Goal: Information Seeking & Learning: Learn about a topic

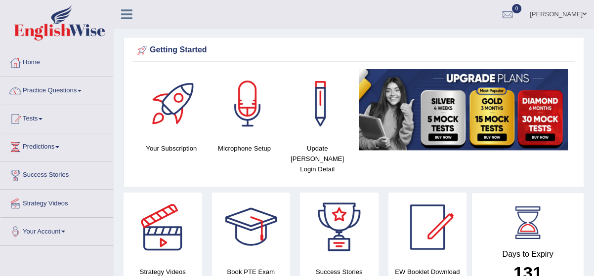
drag, startPoint x: 0, startPoint y: 0, endPoint x: 82, endPoint y: 89, distance: 120.6
click at [82, 89] on link "Practice Questions" at bounding box center [56, 89] width 113 height 25
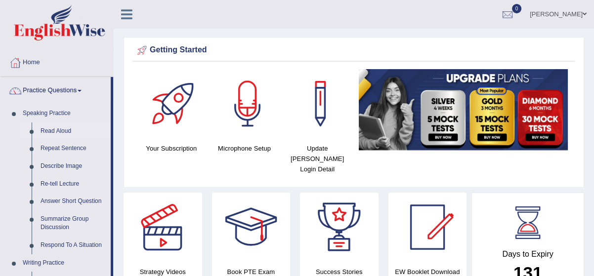
click at [67, 130] on link "Read Aloud" at bounding box center [73, 132] width 75 height 18
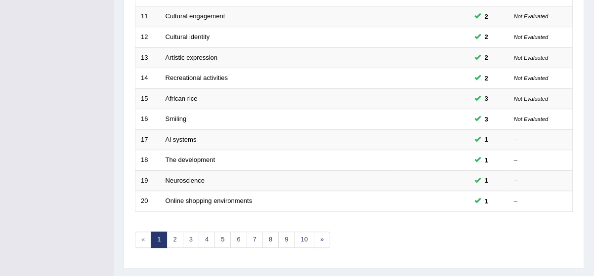
scroll to position [359, 0]
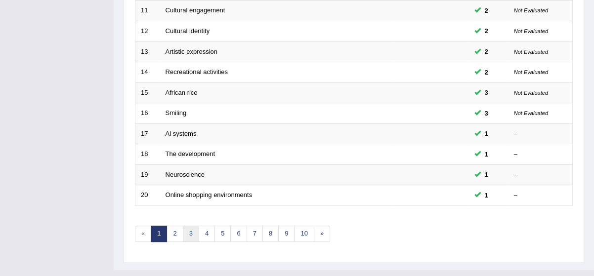
click at [189, 228] on link "3" at bounding box center [191, 234] width 16 height 16
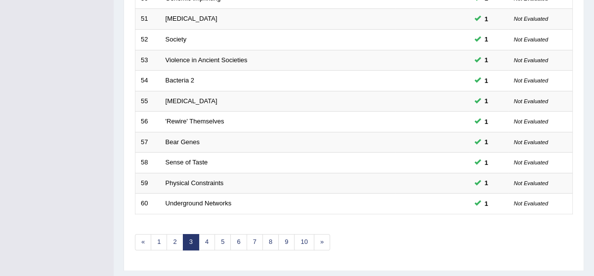
scroll to position [359, 0]
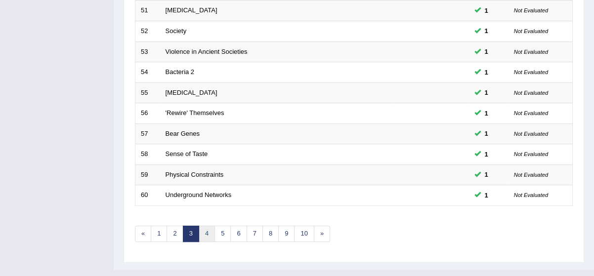
click at [207, 231] on link "4" at bounding box center [207, 234] width 16 height 16
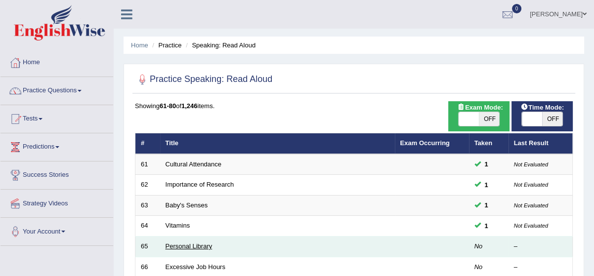
click at [184, 246] on link "Personal Library" at bounding box center [189, 246] width 47 height 7
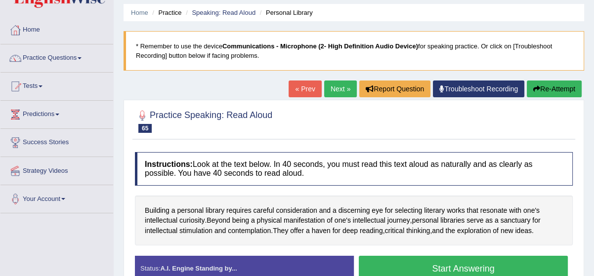
scroll to position [54, 0]
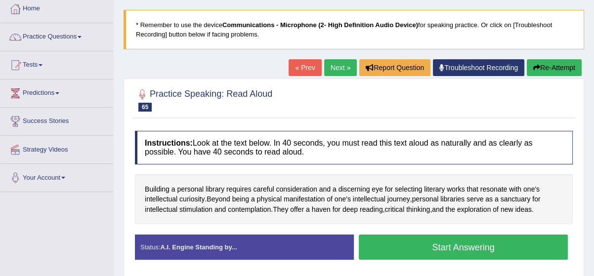
drag, startPoint x: 519, startPoint y: 248, endPoint x: 511, endPoint y: 247, distance: 7.5
click at [511, 247] on button "Start Answering" at bounding box center [463, 247] width 209 height 25
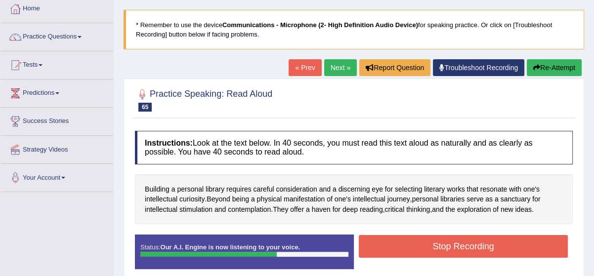
click at [489, 237] on button "Stop Recording" at bounding box center [463, 246] width 209 height 23
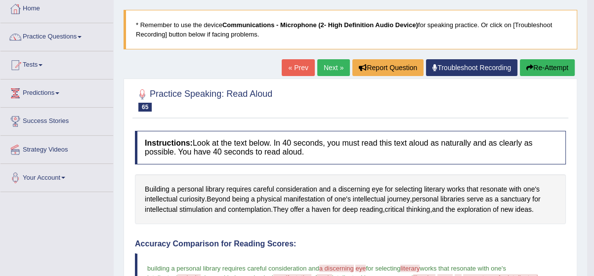
click at [545, 70] on button "Re-Attempt" at bounding box center [547, 67] width 55 height 17
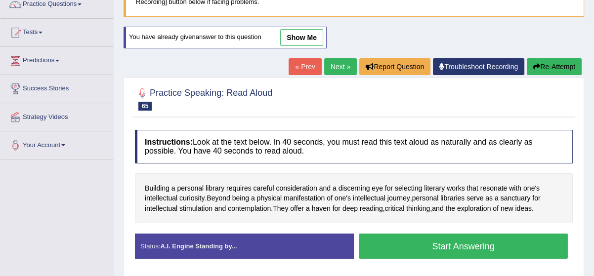
scroll to position [89, 0]
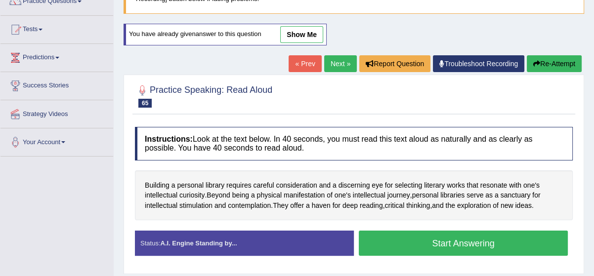
click at [491, 242] on button "Start Answering" at bounding box center [463, 243] width 209 height 25
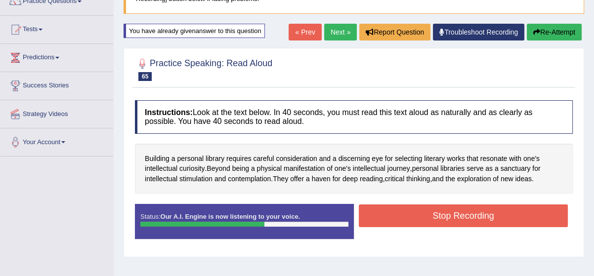
click at [490, 217] on button "Stop Recording" at bounding box center [463, 216] width 209 height 23
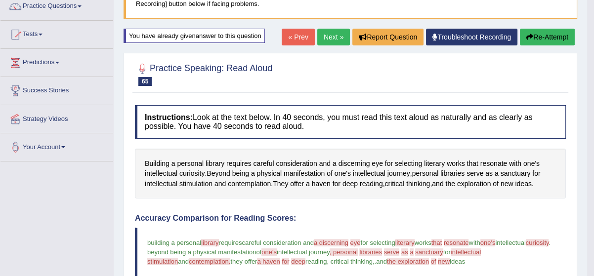
scroll to position [72, 0]
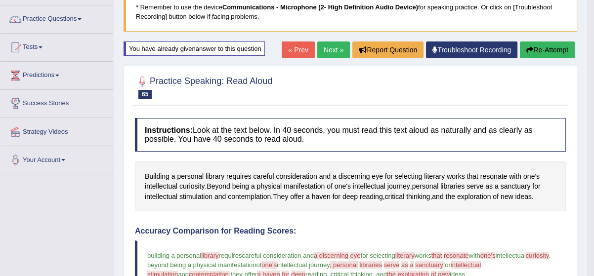
click at [547, 48] on button "Re-Attempt" at bounding box center [547, 50] width 55 height 17
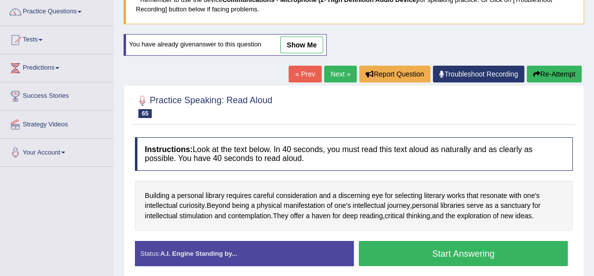
click at [499, 249] on button "Start Answering" at bounding box center [463, 253] width 209 height 25
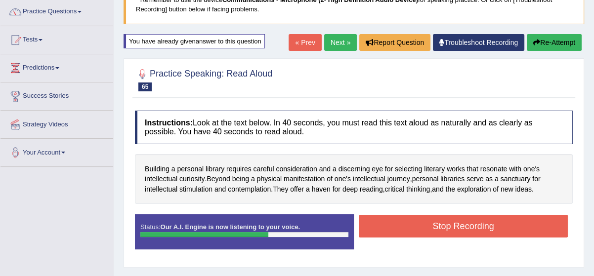
click at [490, 229] on button "Stop Recording" at bounding box center [463, 226] width 209 height 23
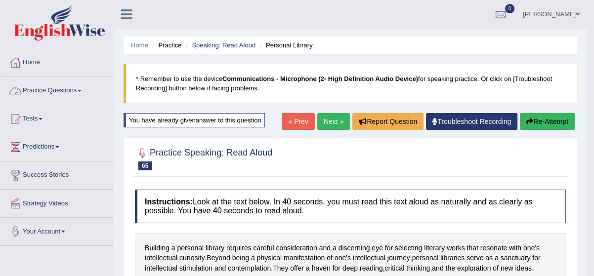
click at [45, 91] on link "Practice Questions" at bounding box center [56, 89] width 113 height 25
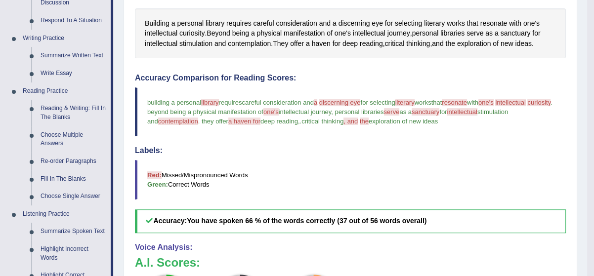
scroll to position [233, 0]
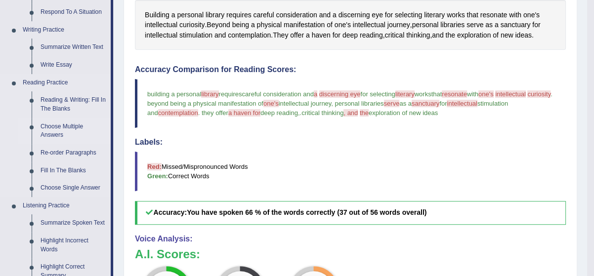
click at [59, 123] on link "Choose Multiple Answers" at bounding box center [73, 131] width 75 height 26
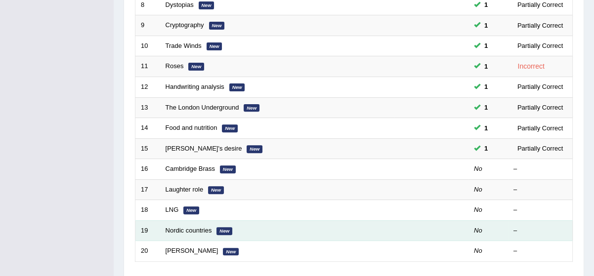
scroll to position [305, 0]
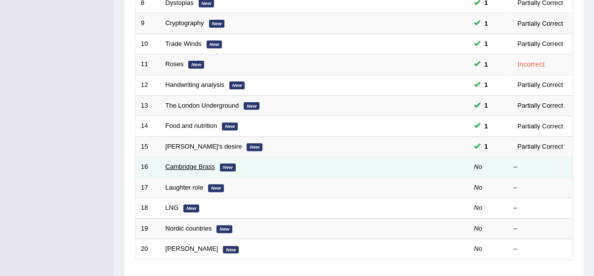
click at [177, 163] on link "Cambridge Brass" at bounding box center [190, 166] width 49 height 7
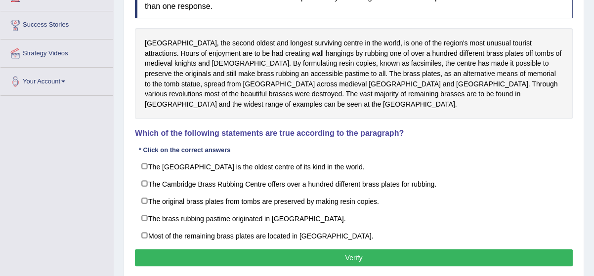
scroll to position [162, 0]
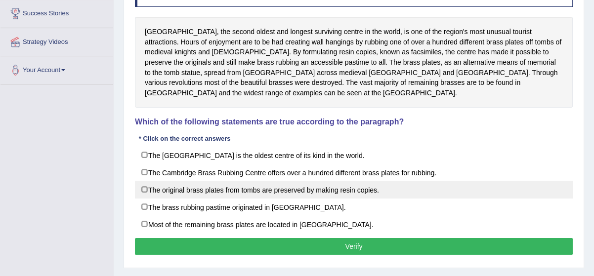
click at [148, 186] on label "The original brass plates from tombs are preserved by making resin copies." at bounding box center [354, 190] width 438 height 18
checkbox input "true"
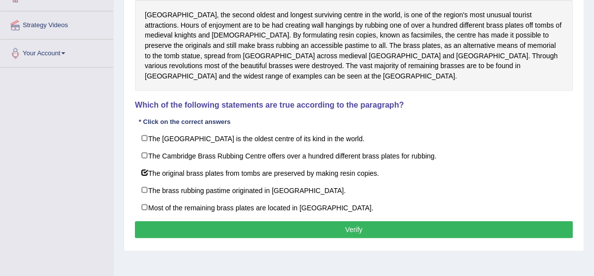
scroll to position [179, 0]
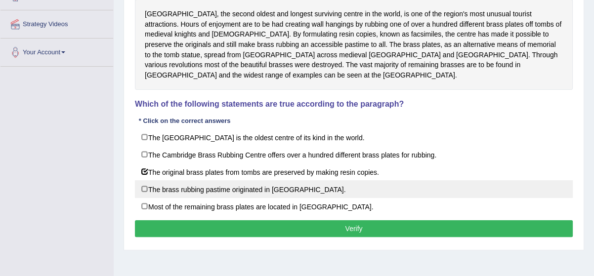
click at [145, 185] on label "The brass rubbing pastime originated in Scandinavia." at bounding box center [354, 189] width 438 height 18
checkbox input "true"
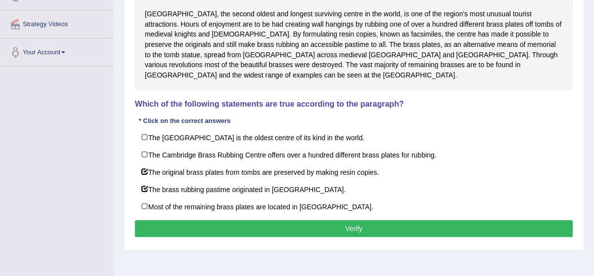
click at [171, 223] on button "Verify" at bounding box center [354, 228] width 438 height 17
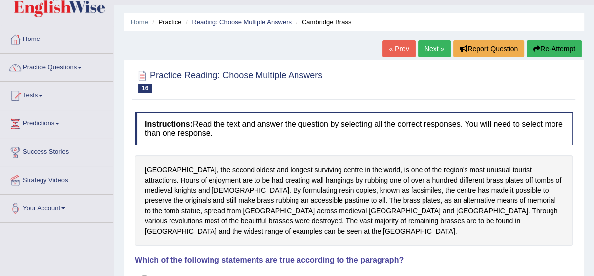
scroll to position [18, 0]
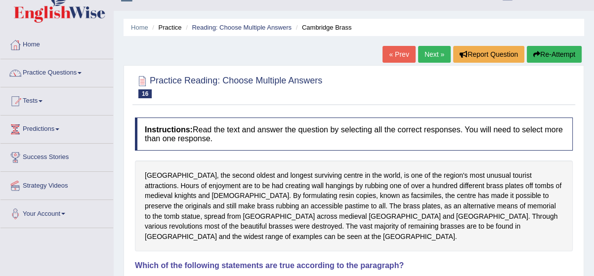
click at [427, 55] on link "Next »" at bounding box center [434, 54] width 33 height 17
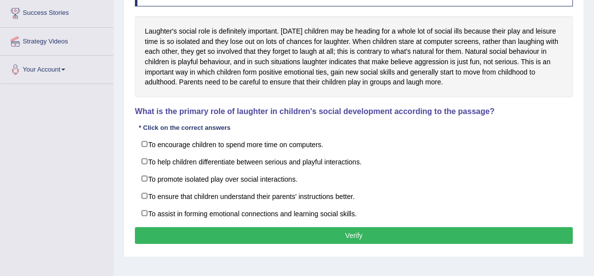
scroll to position [179, 0]
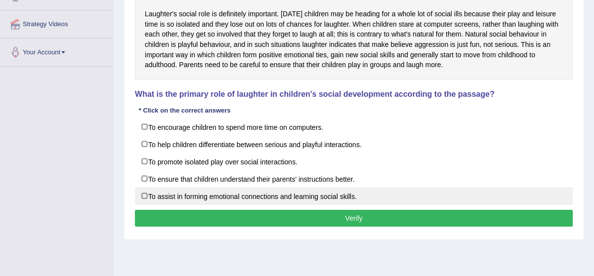
click at [143, 190] on label "To assist in forming emotional connections and learning social skills." at bounding box center [354, 196] width 438 height 18
checkbox input "true"
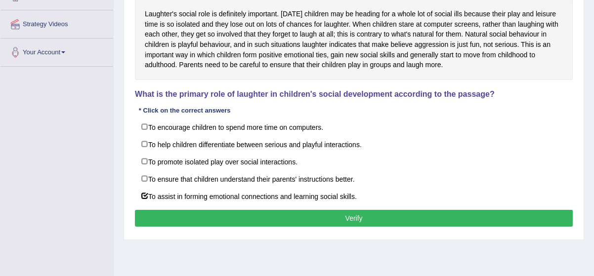
click at [152, 210] on button "Verify" at bounding box center [354, 218] width 438 height 17
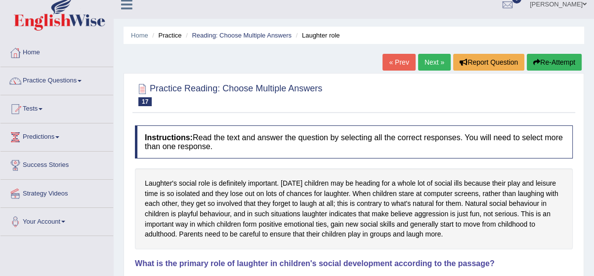
scroll to position [0, 0]
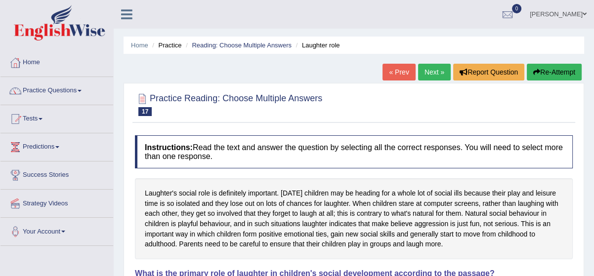
click at [435, 67] on link "Next »" at bounding box center [434, 72] width 33 height 17
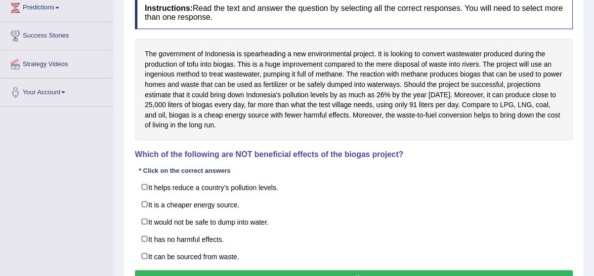
scroll to position [162, 0]
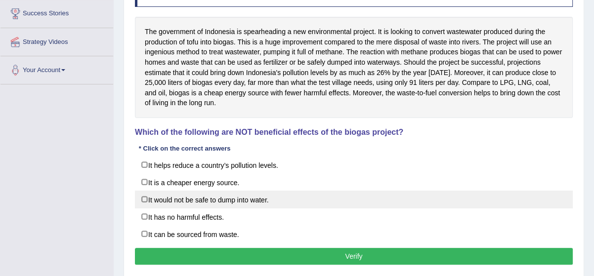
click at [144, 196] on label "It would not be safe to dump into water." at bounding box center [354, 200] width 438 height 18
checkbox input "true"
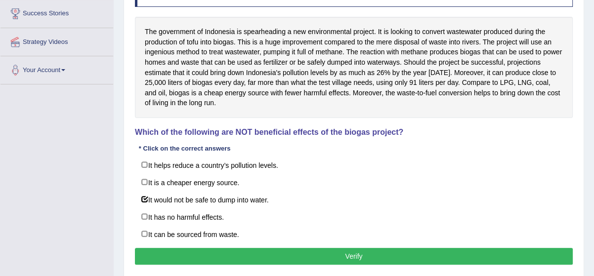
click at [153, 250] on button "Verify" at bounding box center [354, 256] width 438 height 17
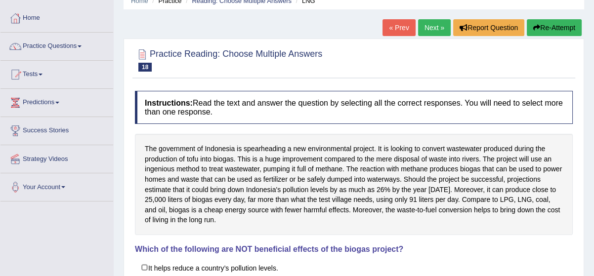
scroll to position [27, 0]
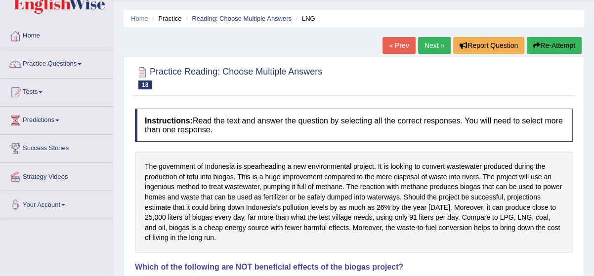
click at [430, 42] on link "Next »" at bounding box center [434, 45] width 33 height 17
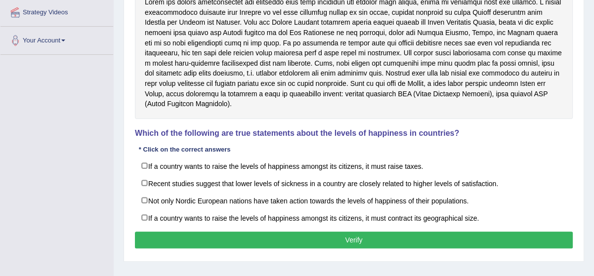
scroll to position [198, 0]
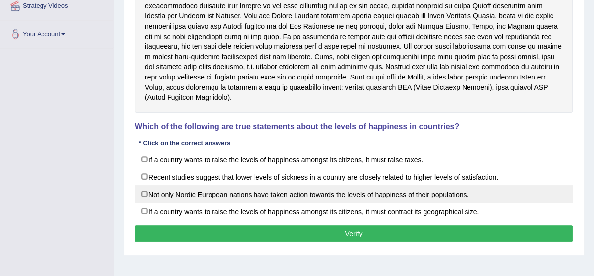
click at [227, 201] on label "Not only Nordic European nations have taken action towards the levels of happin…" at bounding box center [354, 194] width 438 height 18
checkbox input "false"
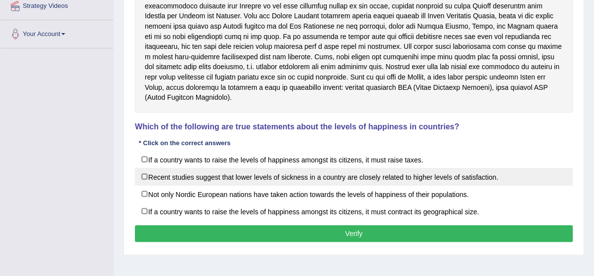
click at [145, 174] on label "Recent studies suggest that lower levels of sickness in a country are closely r…" at bounding box center [354, 177] width 438 height 18
checkbox input "true"
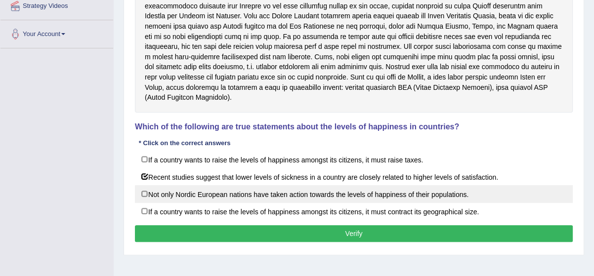
click at [145, 191] on label "Not only Nordic European nations have taken action towards the levels of happin…" at bounding box center [354, 194] width 438 height 18
checkbox input "true"
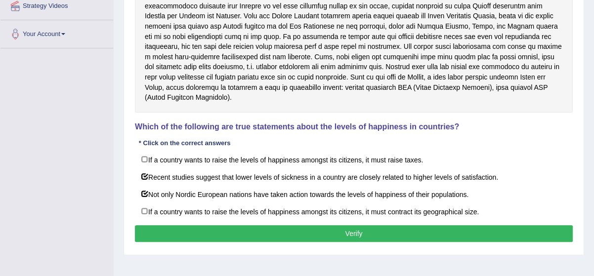
click at [165, 235] on button "Verify" at bounding box center [354, 233] width 438 height 17
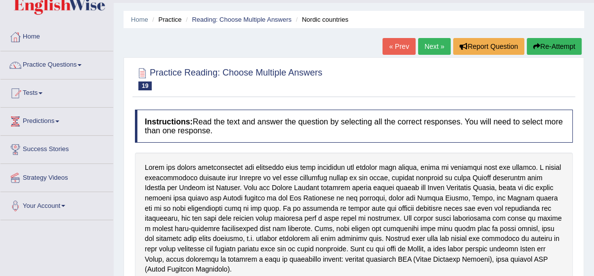
scroll to position [18, 0]
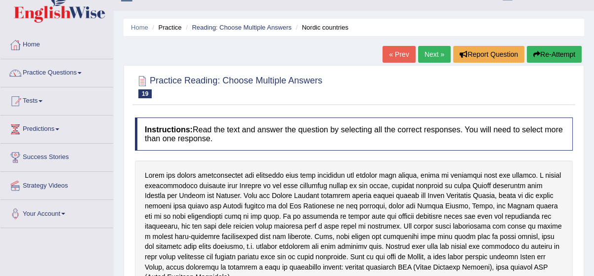
click at [432, 51] on link "Next »" at bounding box center [434, 54] width 33 height 17
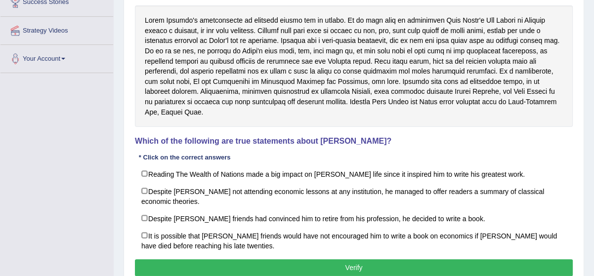
scroll to position [179, 0]
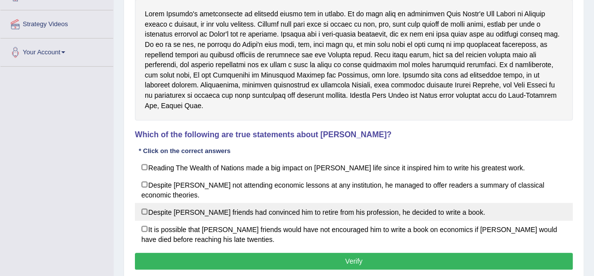
click at [146, 206] on label "Despite [PERSON_NAME] friends had convinced him to retire from his profession, …" at bounding box center [354, 212] width 438 height 18
checkbox input "true"
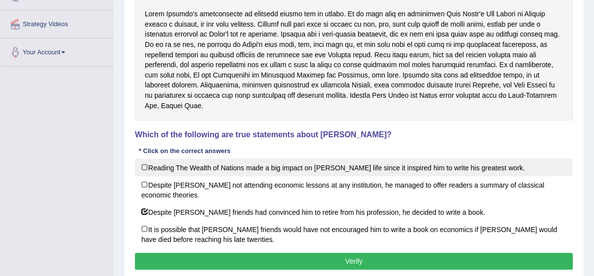
click at [142, 163] on label "Reading The Wealth of Nations made a big impact on [PERSON_NAME] life since it …" at bounding box center [354, 168] width 438 height 18
checkbox input "true"
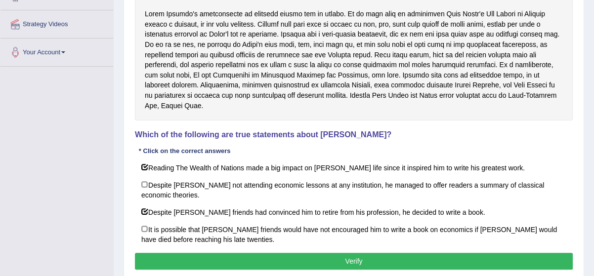
click at [172, 250] on div "Instructions: Read the text and answer the question by selecting all the correc…" at bounding box center [353, 114] width 443 height 327
click at [172, 255] on button "Verify" at bounding box center [354, 261] width 438 height 17
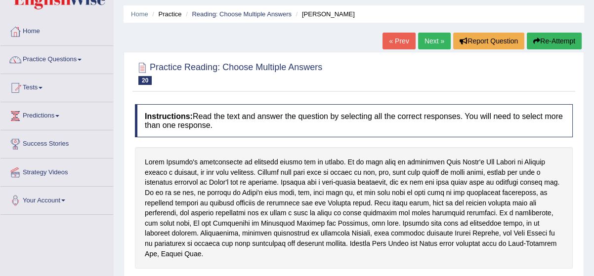
scroll to position [18, 0]
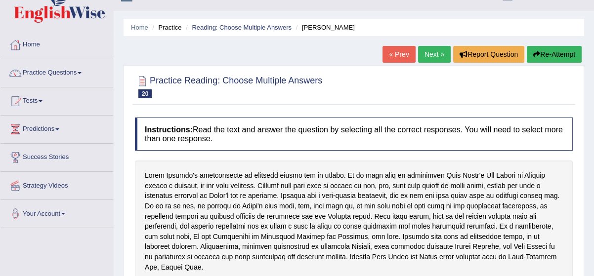
click at [437, 50] on link "Next »" at bounding box center [434, 54] width 33 height 17
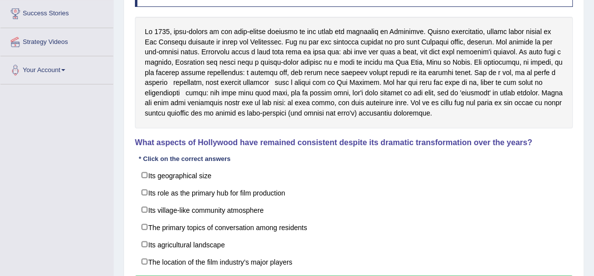
scroll to position [179, 0]
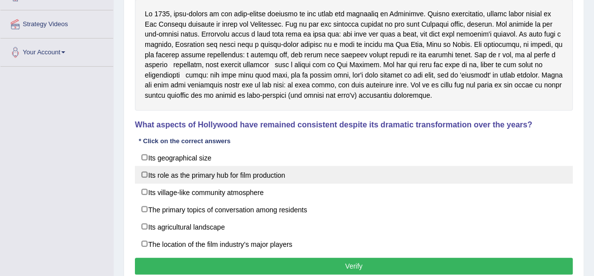
click at [144, 173] on label "Its role as the primary hub for film production" at bounding box center [354, 175] width 438 height 18
checkbox input "true"
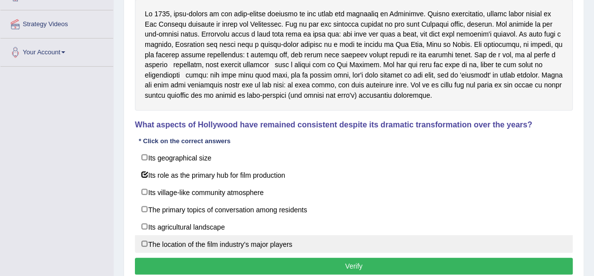
click at [143, 240] on label "The location of the film industry’s major players" at bounding box center [354, 244] width 438 height 18
checkbox input "true"
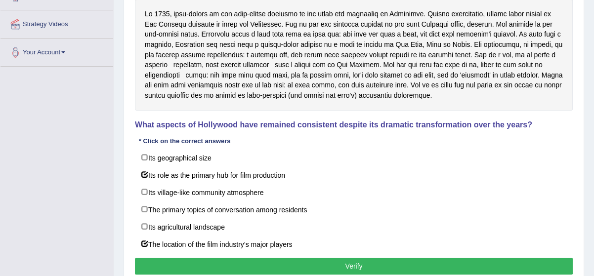
click at [154, 263] on button "Verify" at bounding box center [354, 266] width 438 height 17
